Goal: Transaction & Acquisition: Download file/media

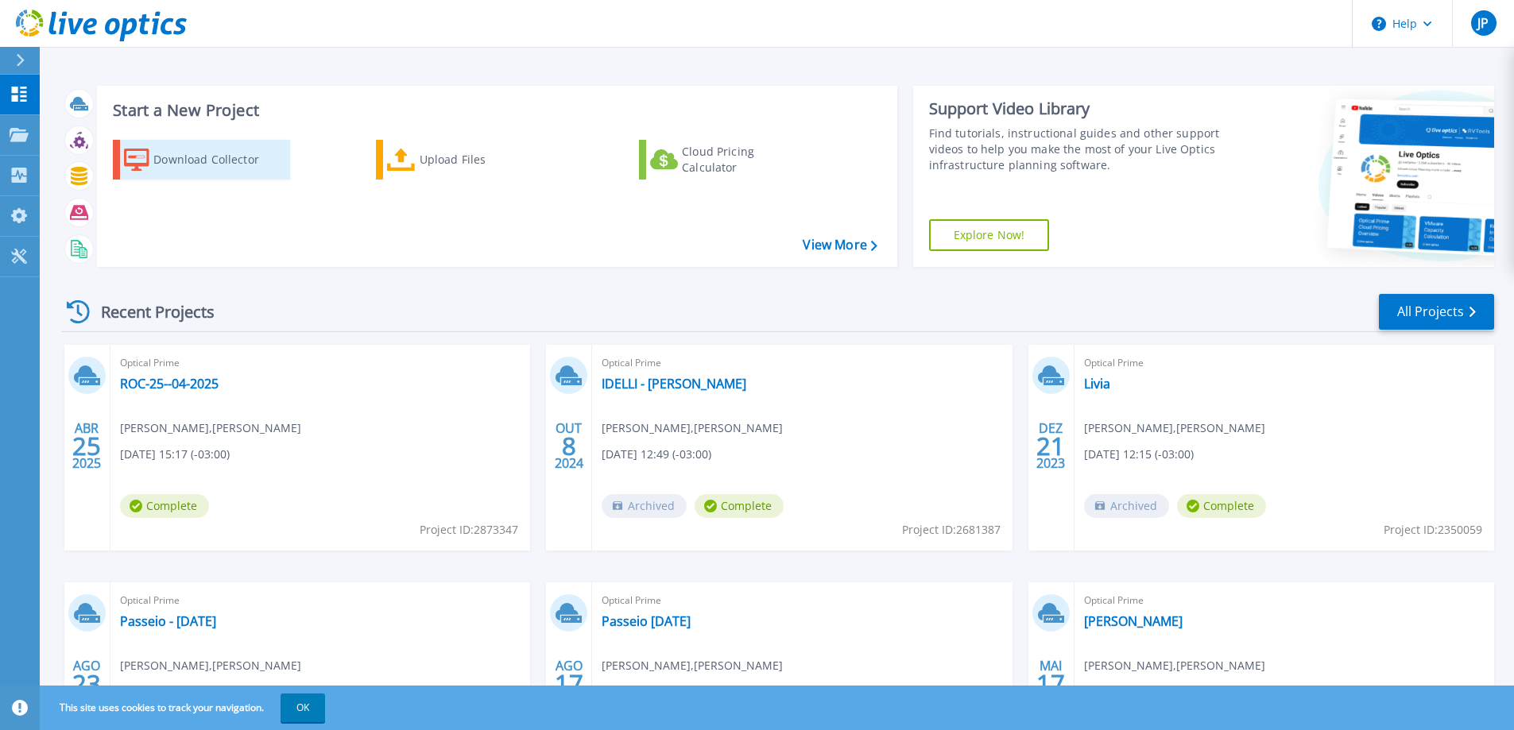
click at [192, 161] on div "Download Collector" at bounding box center [216, 160] width 127 height 32
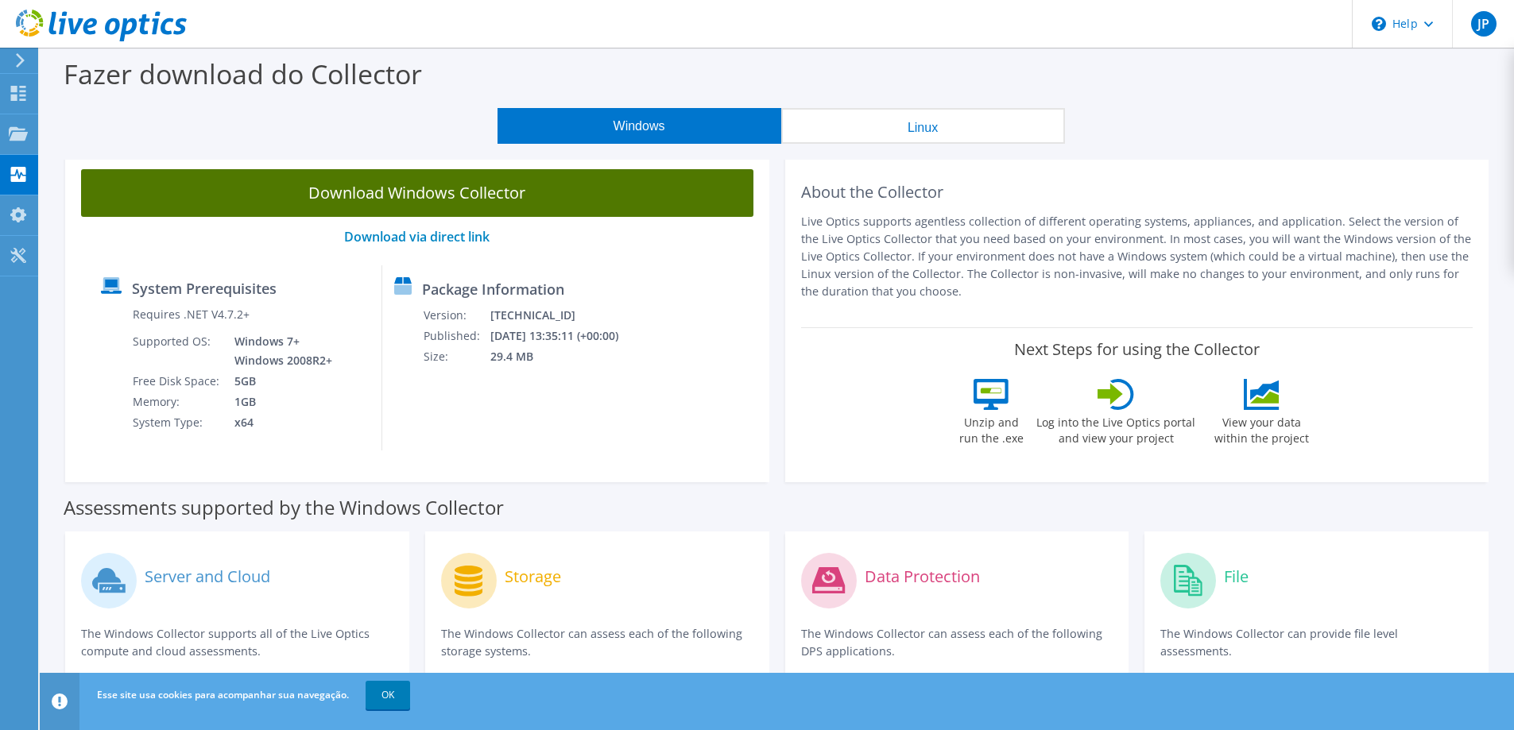
click at [414, 187] on link "Download Windows Collector" at bounding box center [417, 193] width 672 height 48
